Goal: Information Seeking & Learning: Learn about a topic

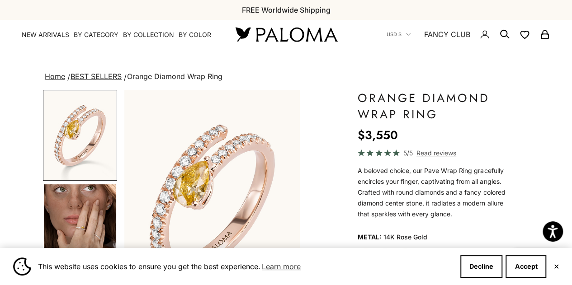
click at [556, 267] on button "✕" at bounding box center [556, 266] width 6 height 5
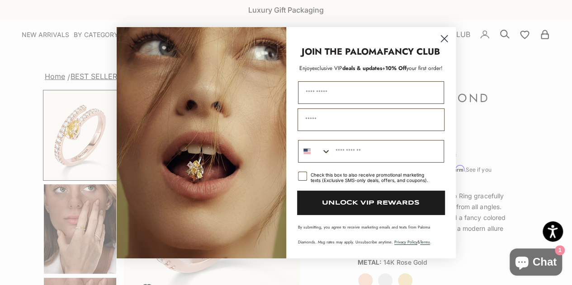
click at [444, 34] on circle "Close dialog" at bounding box center [443, 38] width 15 height 15
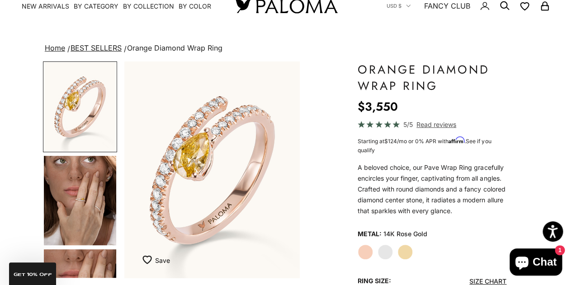
scroll to position [38, 0]
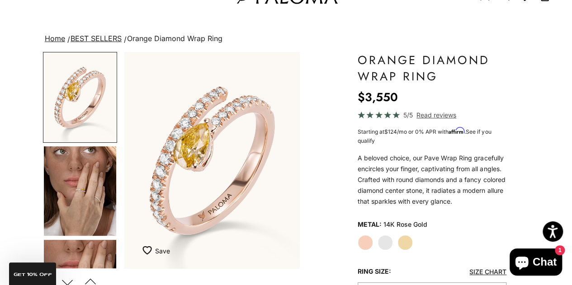
click at [380, 241] on label "White Gold" at bounding box center [385, 242] width 15 height 15
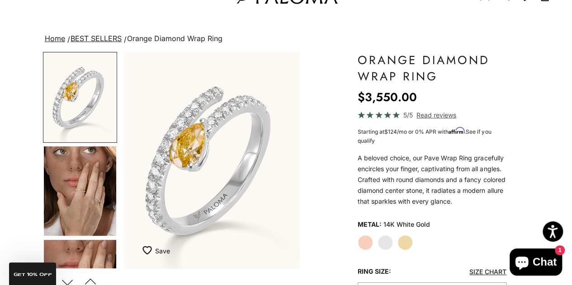
click at [84, 201] on img "Go to item 4" at bounding box center [80, 192] width 72 height 90
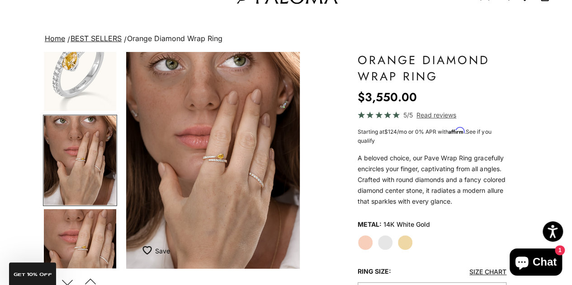
scroll to position [0, 186]
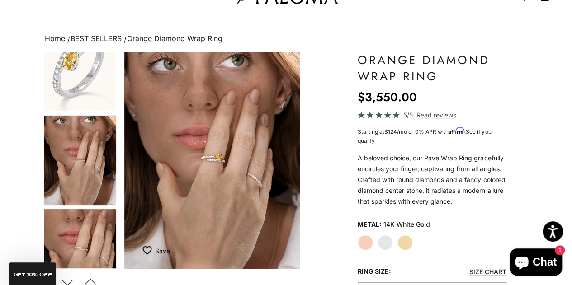
click at [222, 169] on img "Item 4 of 18" at bounding box center [211, 160] width 175 height 217
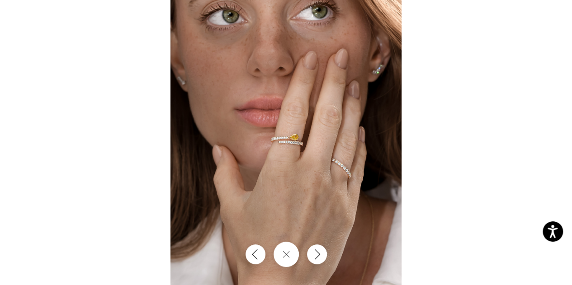
click at [305, 147] on img at bounding box center [286, 142] width 231 height 285
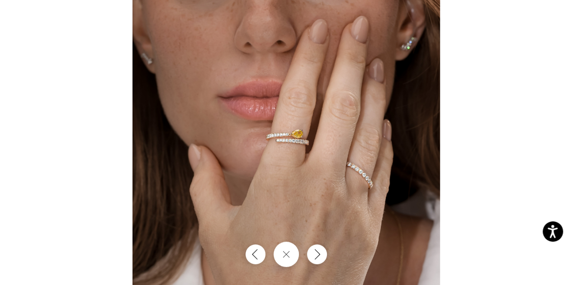
click at [304, 148] on img at bounding box center [287, 141] width 308 height 380
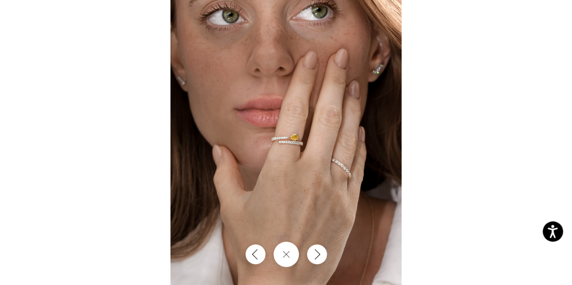
click at [303, 150] on img at bounding box center [286, 142] width 231 height 285
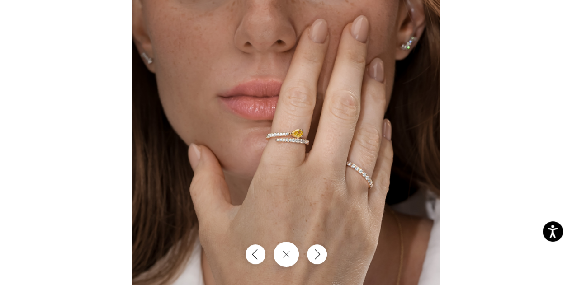
scroll to position [0, 0]
click at [286, 256] on icon "Close gallery" at bounding box center [286, 255] width 8 height 8
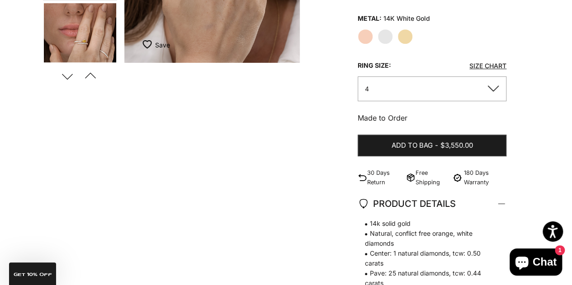
scroll to position [237, 0]
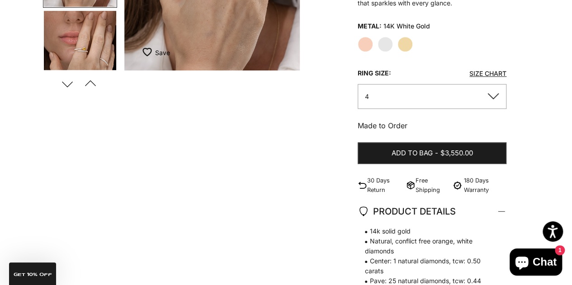
click at [492, 73] on link "Size Chart" at bounding box center [487, 74] width 37 height 8
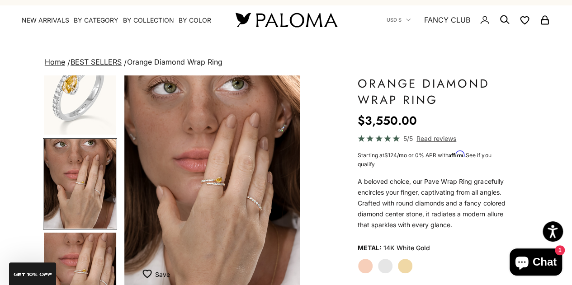
scroll to position [0, 0]
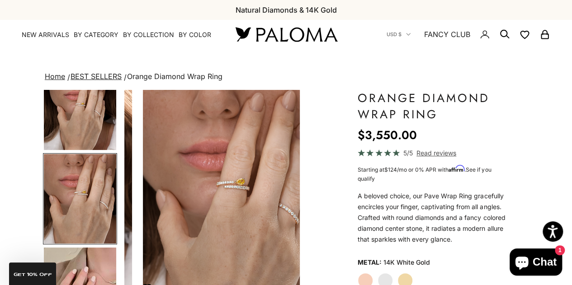
scroll to position [125, 0]
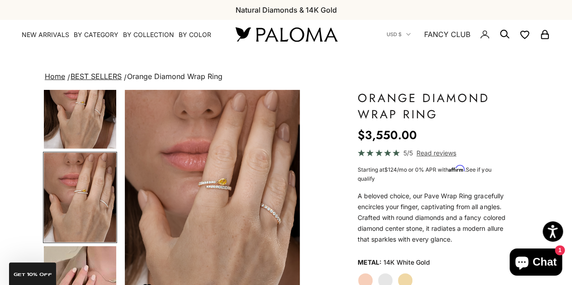
click at [213, 197] on img "Item 5 of 18" at bounding box center [212, 198] width 175 height 217
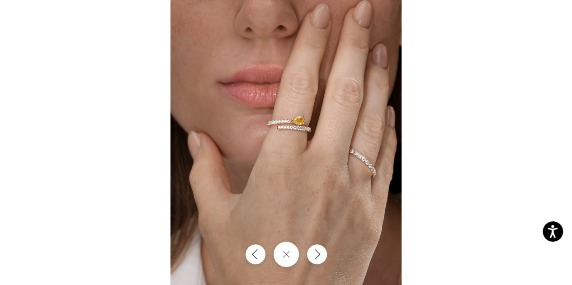
click at [293, 133] on img at bounding box center [286, 142] width 231 height 285
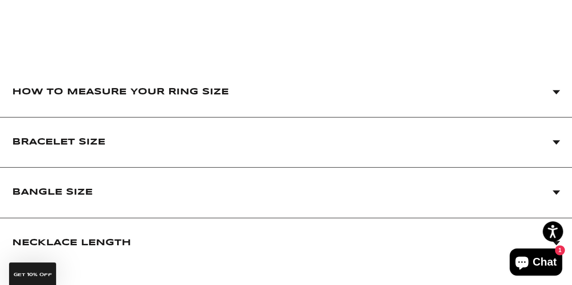
scroll to position [126, 0]
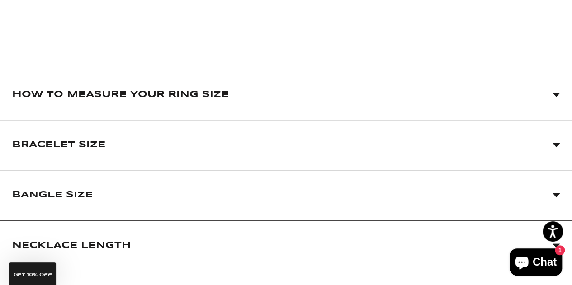
click at [558, 95] on icon at bounding box center [556, 95] width 8 height 5
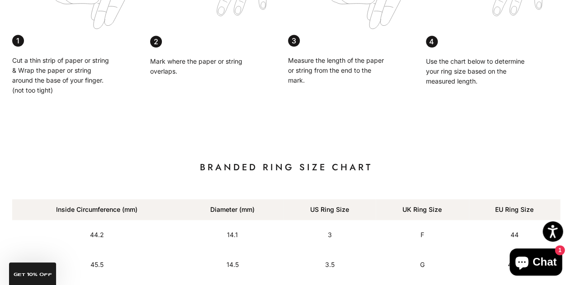
scroll to position [0, 0]
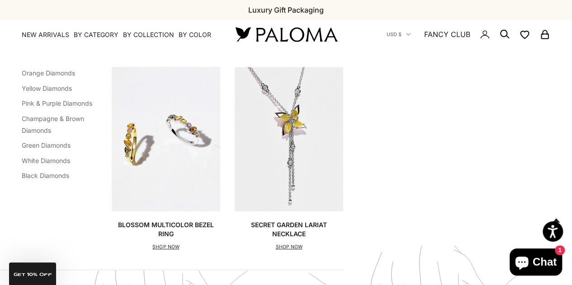
click at [263, 34] on img at bounding box center [286, 34] width 109 height 19
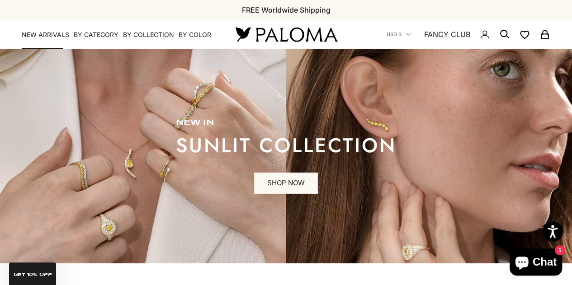
click at [55, 34] on link "NEW ARRIVALS" at bounding box center [45, 34] width 47 height 9
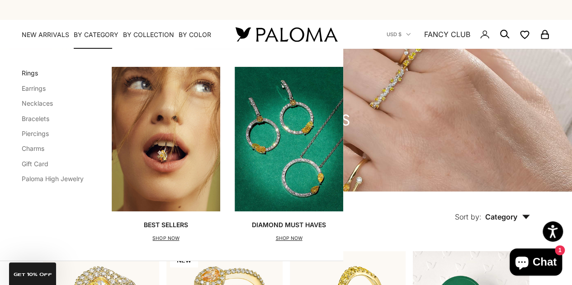
click at [28, 74] on link "Rings" at bounding box center [30, 73] width 16 height 8
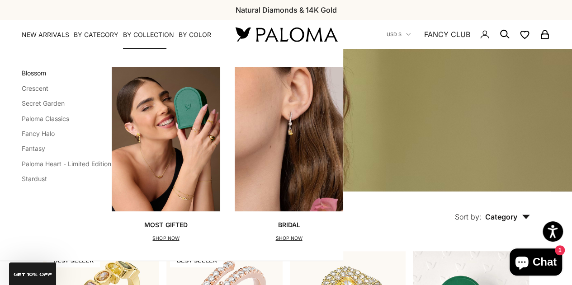
click at [37, 71] on link "Blossom" at bounding box center [34, 73] width 24 height 8
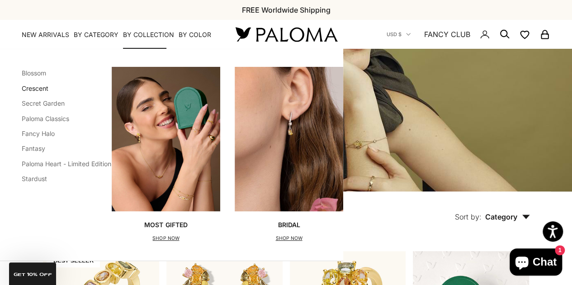
click at [35, 86] on link "Crescent" at bounding box center [35, 89] width 27 height 8
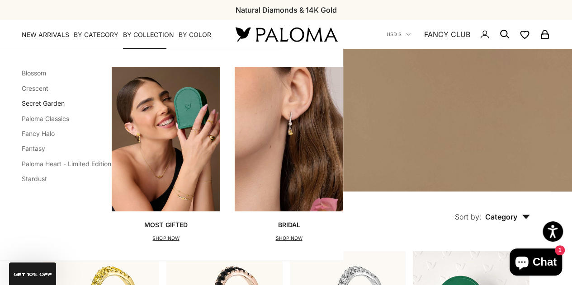
click at [43, 104] on link "Secret Garden" at bounding box center [43, 104] width 43 height 8
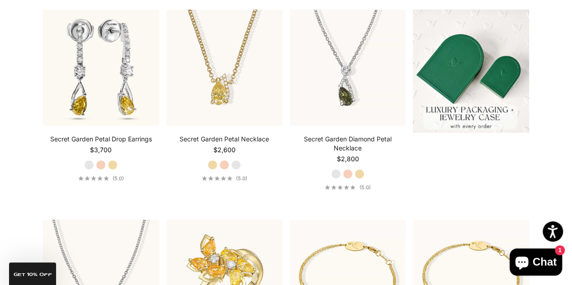
scroll to position [248, 0]
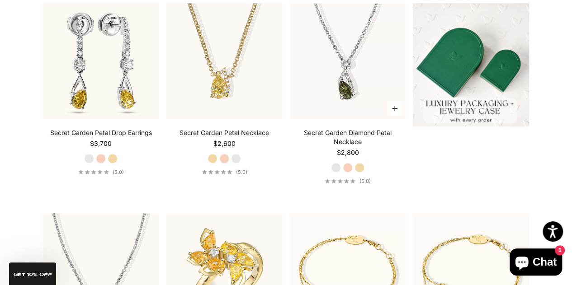
click at [346, 166] on label "Rose Gold" at bounding box center [348, 168] width 10 height 10
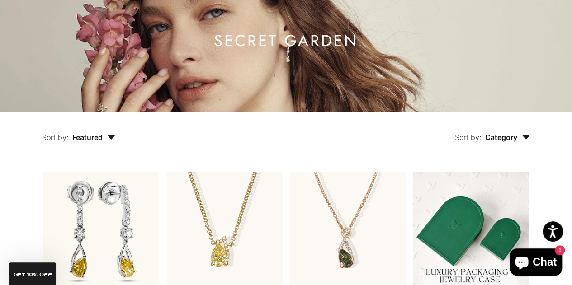
scroll to position [0, 0]
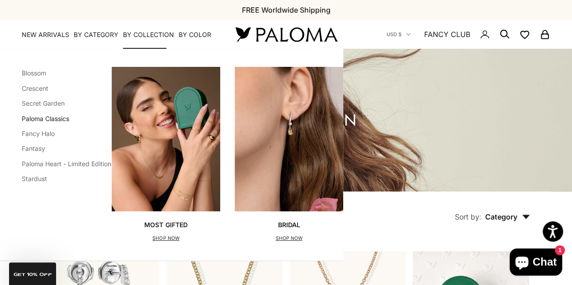
click at [46, 120] on link "Paloma Classics" at bounding box center [45, 119] width 47 height 8
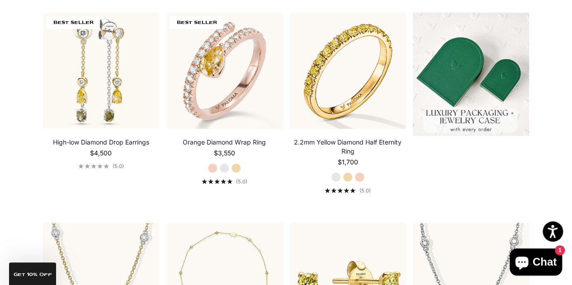
scroll to position [241, 0]
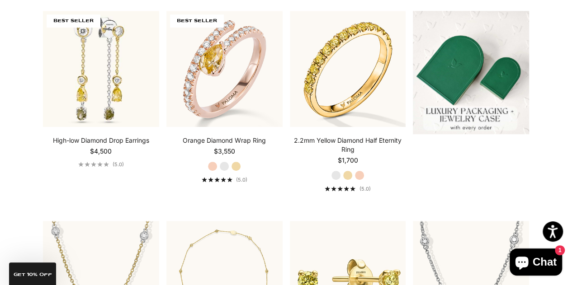
drag, startPoint x: 575, startPoint y: 16, endPoint x: 578, endPoint y: 57, distance: 40.8
click at [226, 166] on label "White Gold" at bounding box center [224, 166] width 10 height 10
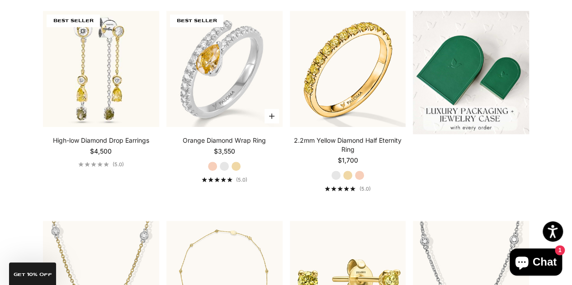
click at [213, 164] on label "Rose Gold" at bounding box center [213, 166] width 10 height 10
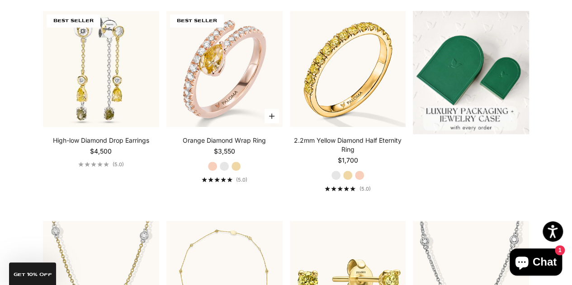
click at [226, 167] on label "White Gold" at bounding box center [224, 166] width 10 height 10
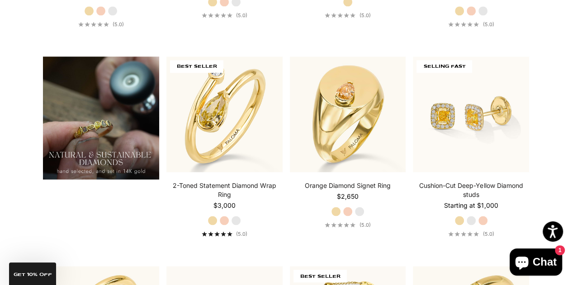
scroll to position [623, 0]
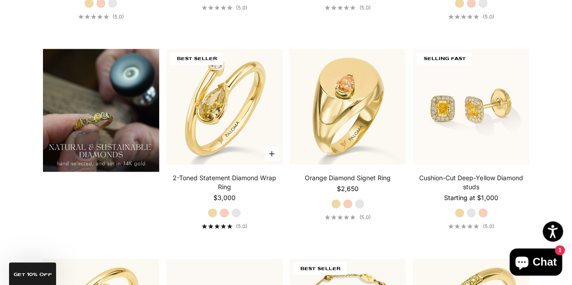
click at [223, 211] on label "Rose Gold" at bounding box center [224, 213] width 10 height 10
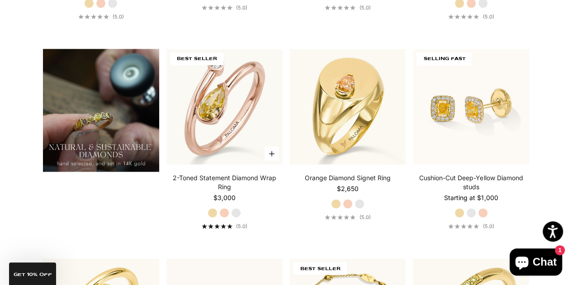
click at [236, 215] on label "White Gold" at bounding box center [236, 213] width 10 height 10
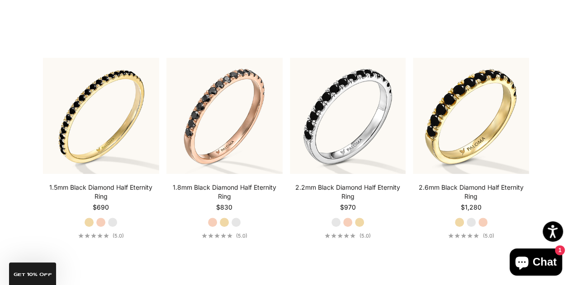
scroll to position [2706, 0]
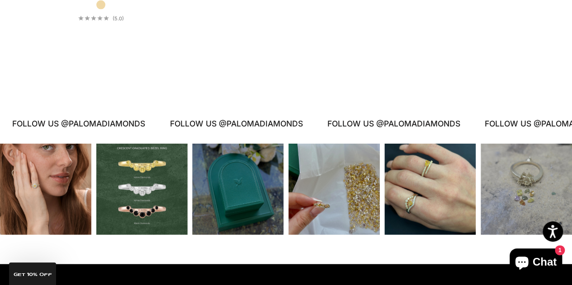
click at [434, 170] on div "Instagram post opens in a popup" at bounding box center [429, 189] width 91 height 91
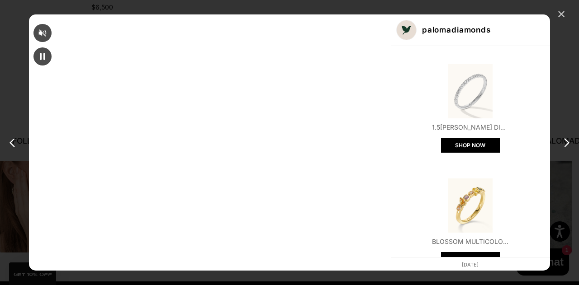
click at [564, 14] on div "✕" at bounding box center [561, 15] width 14 height 14
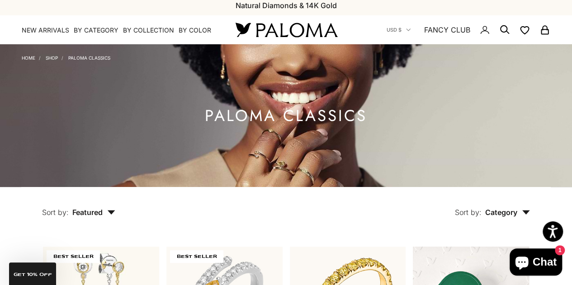
scroll to position [0, 0]
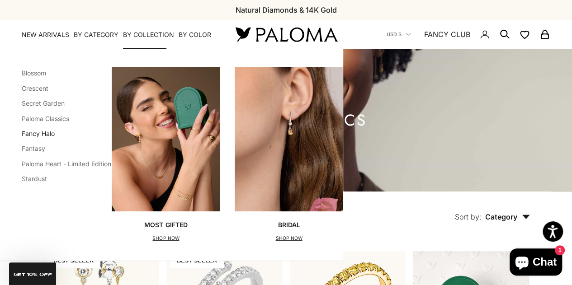
click at [35, 135] on link "Fancy Halo" at bounding box center [38, 134] width 33 height 8
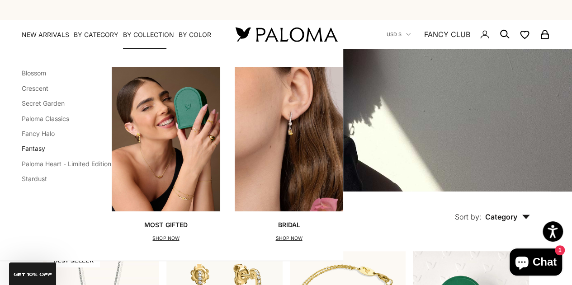
click at [33, 147] on link "Fantasy" at bounding box center [34, 149] width 24 height 8
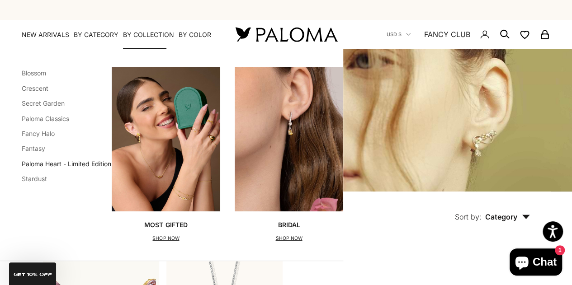
click at [34, 161] on link "Paloma Heart - Limited Edition" at bounding box center [67, 164] width 90 height 8
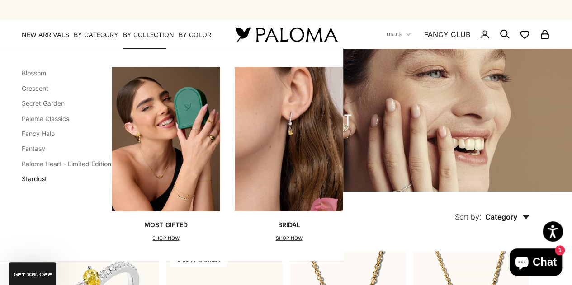
click at [41, 183] on link "Stardust" at bounding box center [34, 179] width 25 height 8
